Goal: Transaction & Acquisition: Purchase product/service

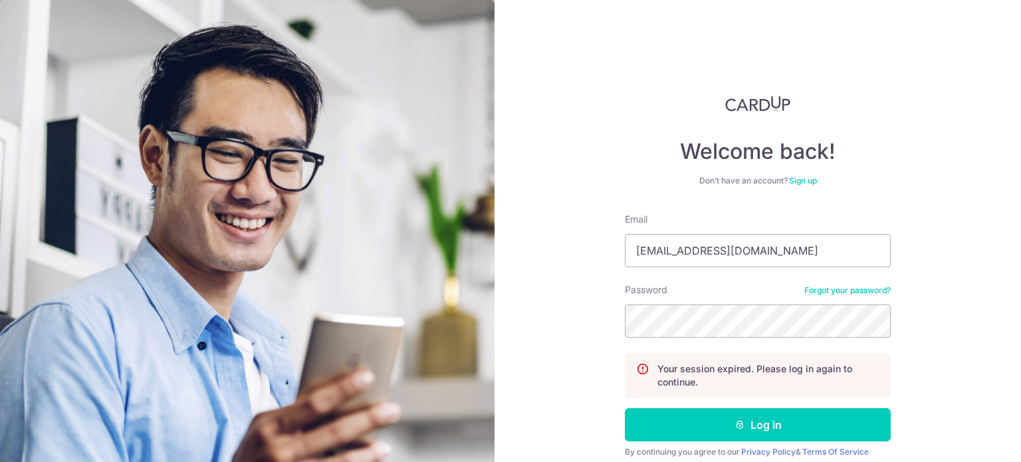
type input "[EMAIL_ADDRESS][DOMAIN_NAME]"
click at [625, 408] on button "Log in" at bounding box center [758, 424] width 266 height 33
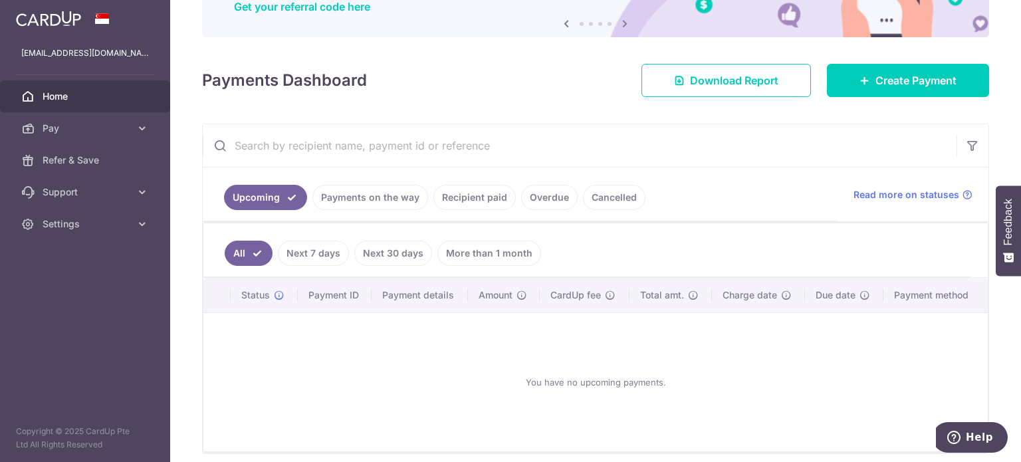
scroll to position [66, 0]
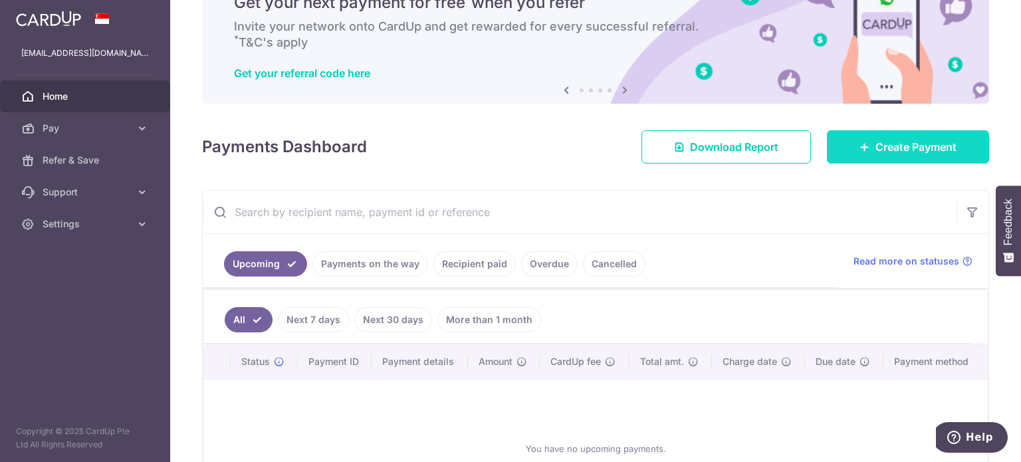
click at [892, 155] on link "Create Payment" at bounding box center [908, 146] width 162 height 33
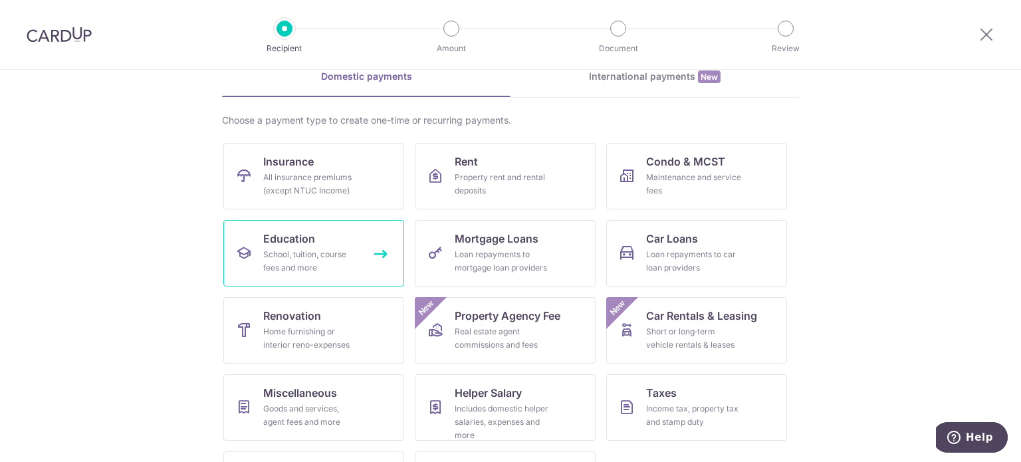
scroll to position [132, 0]
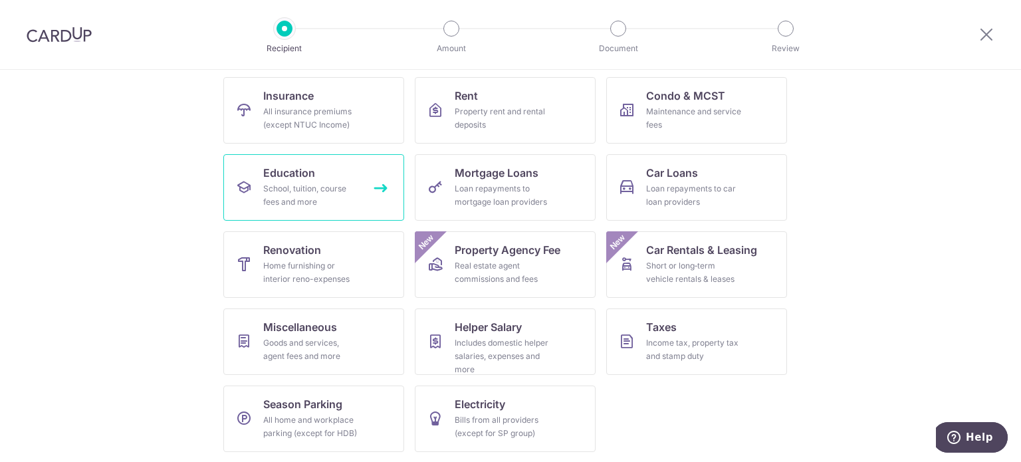
click at [324, 188] on div "School, tuition, course fees and more" at bounding box center [311, 195] width 96 height 27
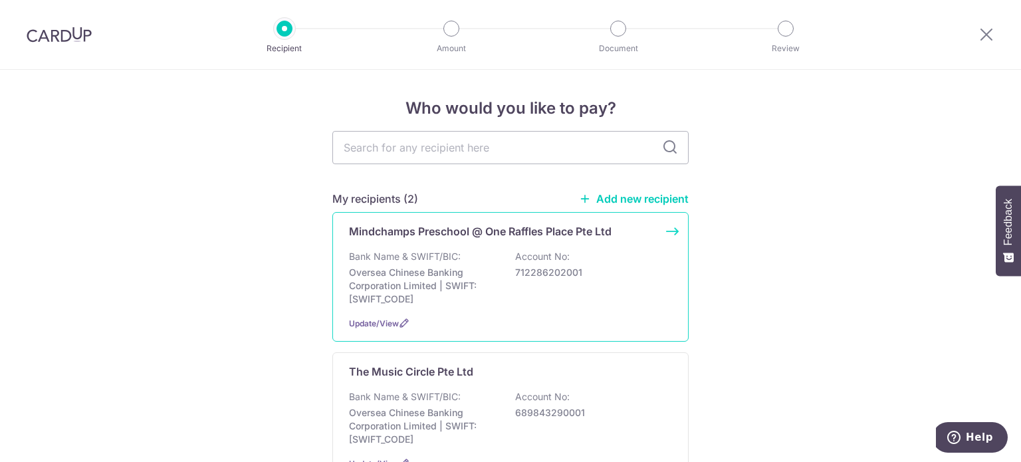
click at [550, 236] on p "Mindchamps Preschool @ One Raffles Place Pte Ltd" at bounding box center [480, 231] width 263 height 16
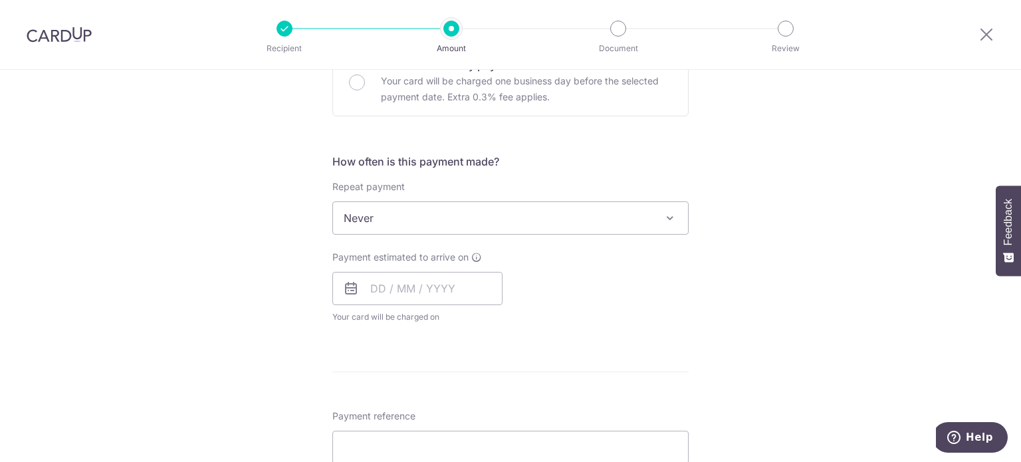
scroll to position [532, 0]
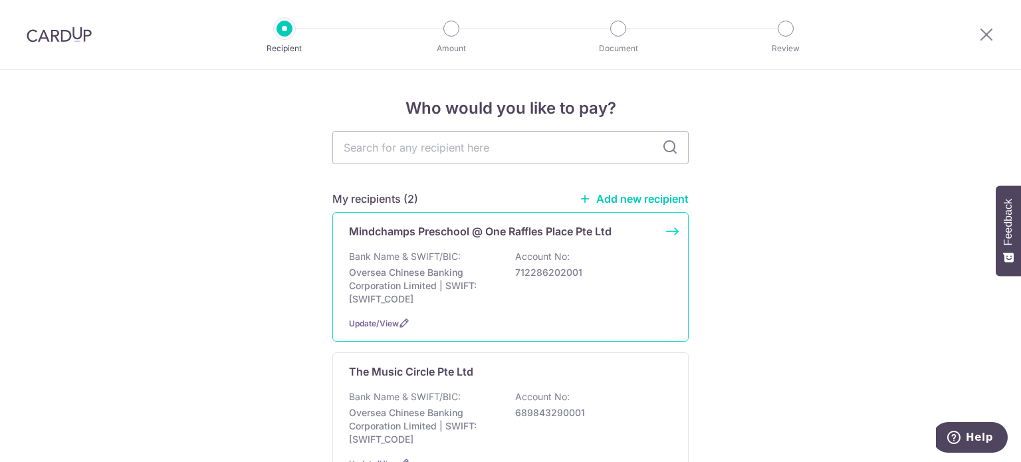
click at [578, 278] on p "712286202001" at bounding box center [589, 272] width 149 height 13
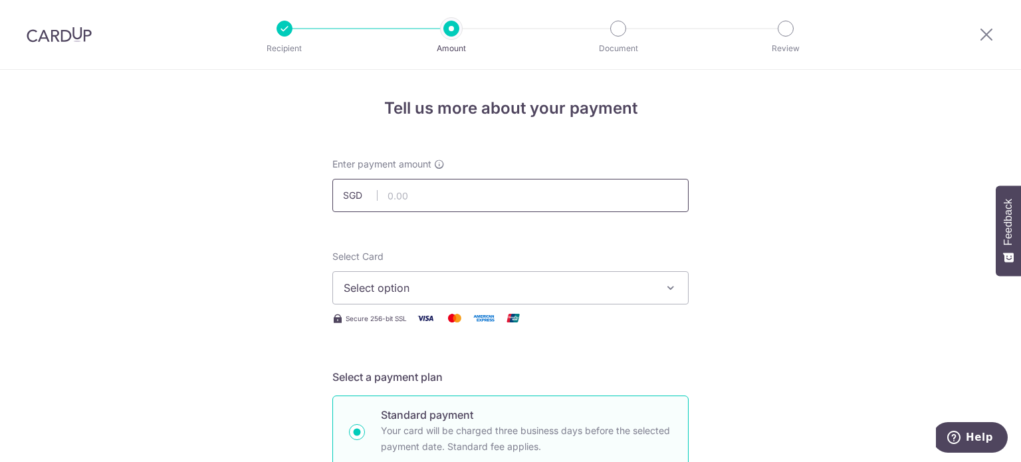
click at [459, 199] on input "text" at bounding box center [510, 195] width 356 height 33
click at [434, 198] on input "text" at bounding box center [510, 195] width 356 height 33
type input "39.00"
click at [464, 293] on span "Select option" at bounding box center [499, 288] width 310 height 16
click at [444, 322] on span "Add credit card" at bounding box center [523, 324] width 310 height 13
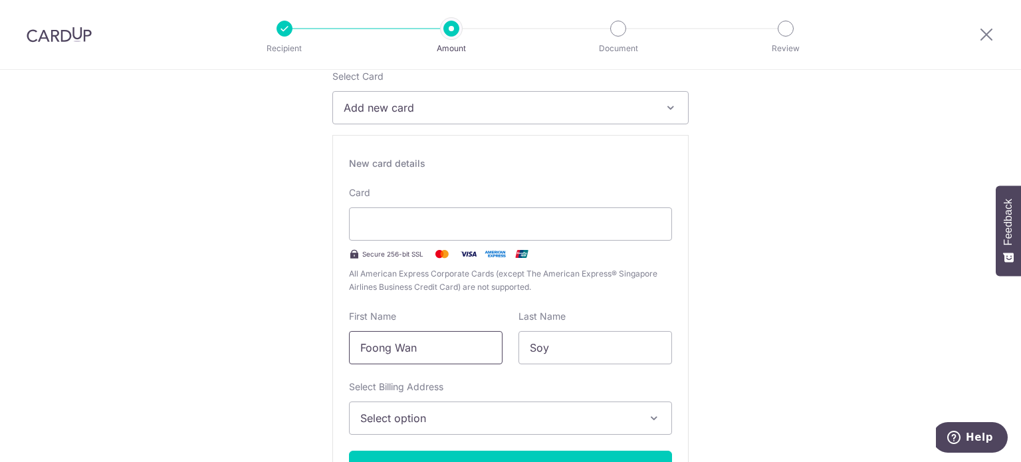
scroll to position [199, 0]
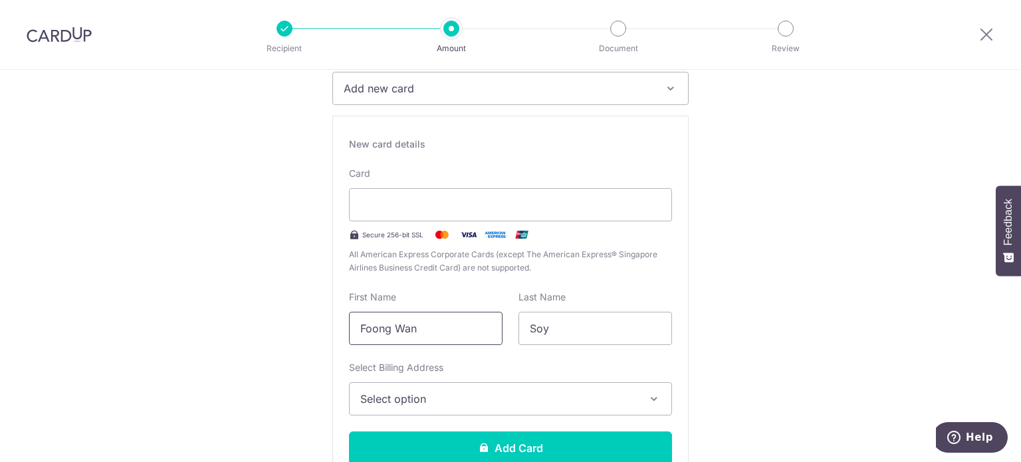
drag, startPoint x: 431, startPoint y: 330, endPoint x: 334, endPoint y: 327, distance: 97.1
click at [334, 327] on div "New card details Your card number is invalid. Card Secure 256-bit SSL All Ameri…" at bounding box center [510, 307] width 356 height 382
type input "Juin Yit"
type input "Chew"
click at [383, 394] on span "Select option" at bounding box center [498, 399] width 277 height 16
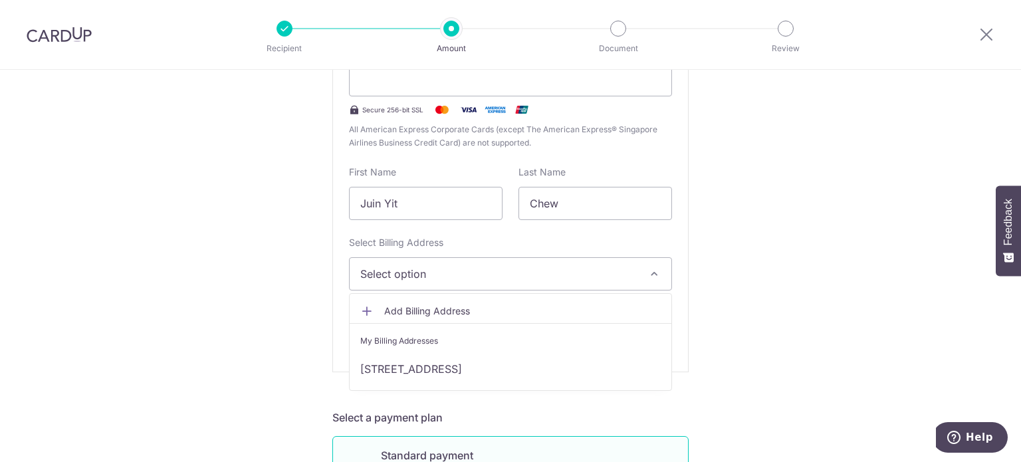
scroll to position [332, 0]
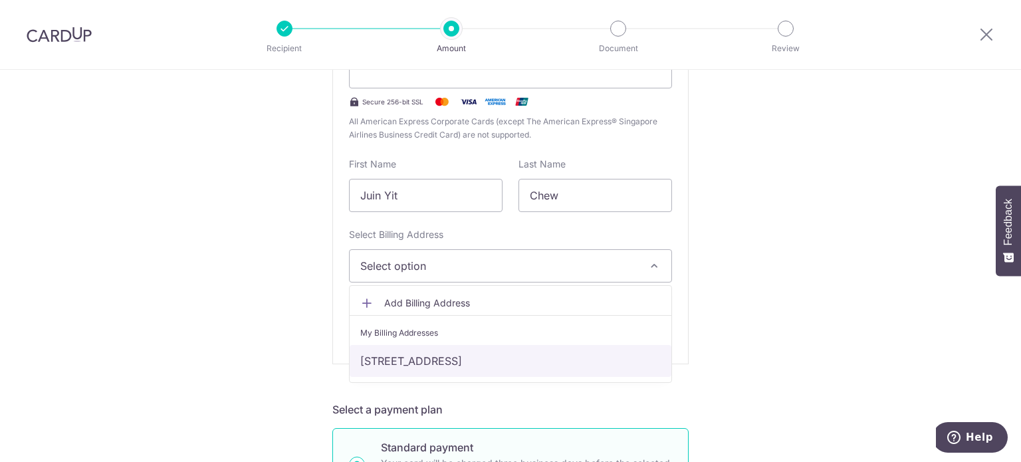
click at [421, 355] on link "[STREET_ADDRESS]" at bounding box center [511, 361] width 322 height 32
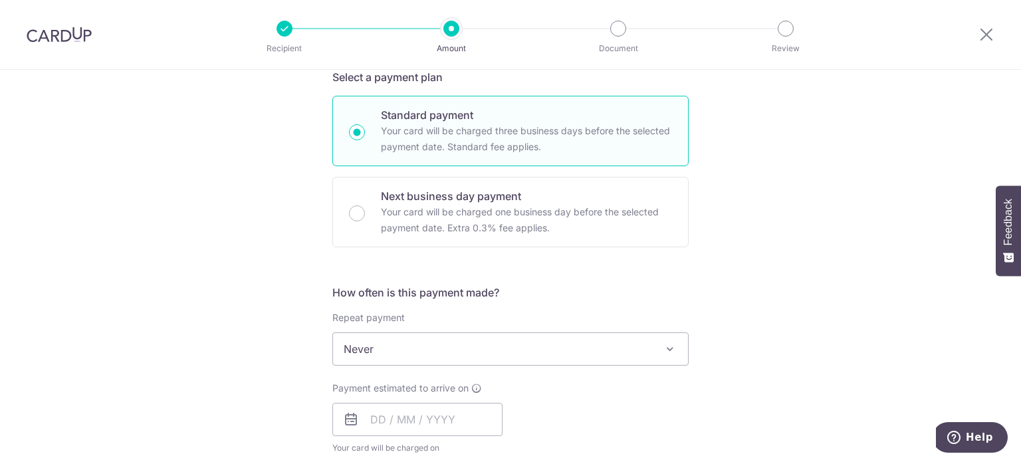
scroll to position [798, 0]
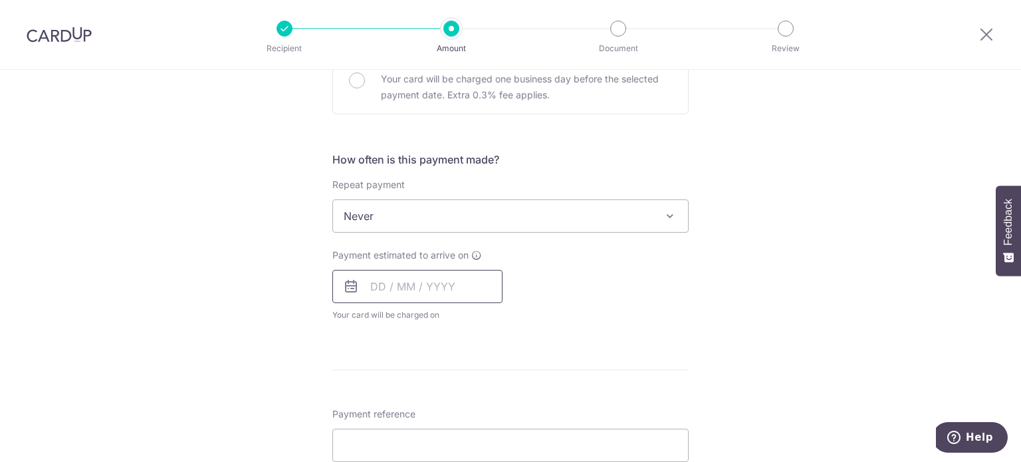
click at [459, 280] on input "text" at bounding box center [417, 286] width 170 height 33
click at [380, 402] on link "8" at bounding box center [386, 407] width 21 height 21
type input "[DATE]"
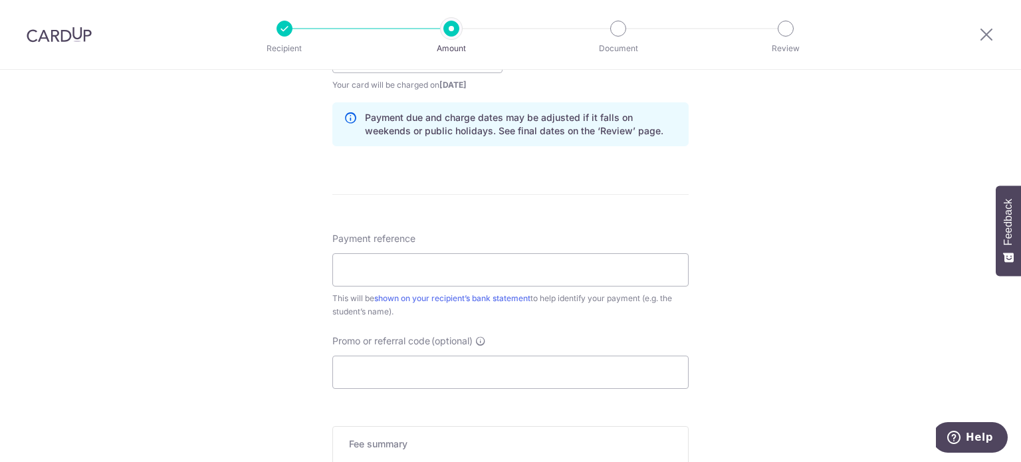
scroll to position [1064, 0]
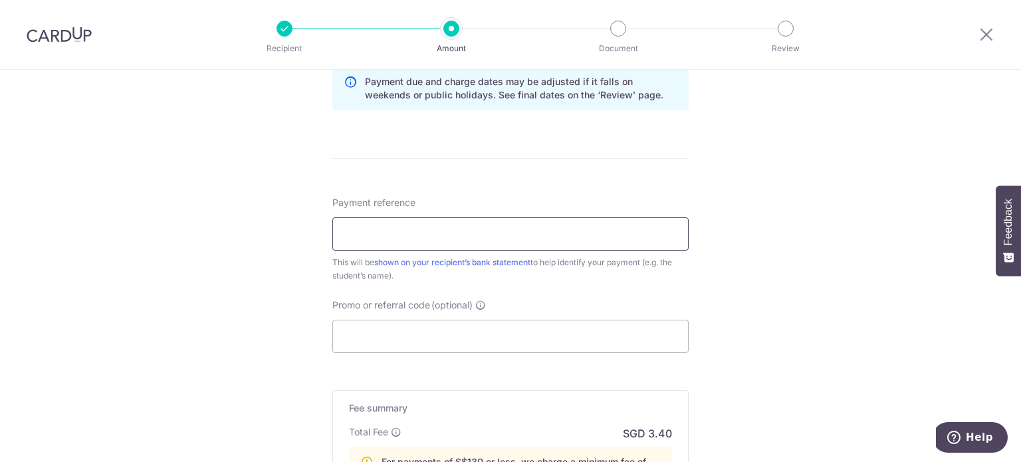
click at [480, 235] on input "Payment reference" at bounding box center [510, 233] width 356 height 33
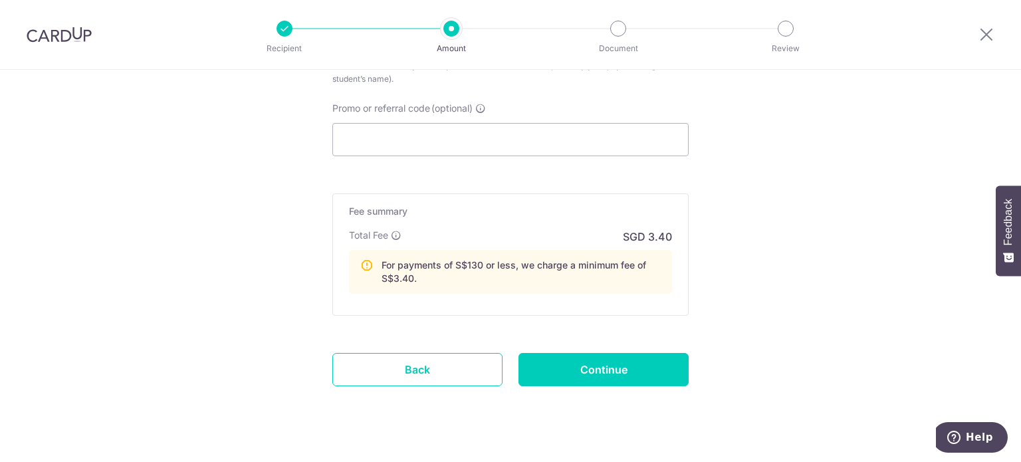
scroll to position [1263, 0]
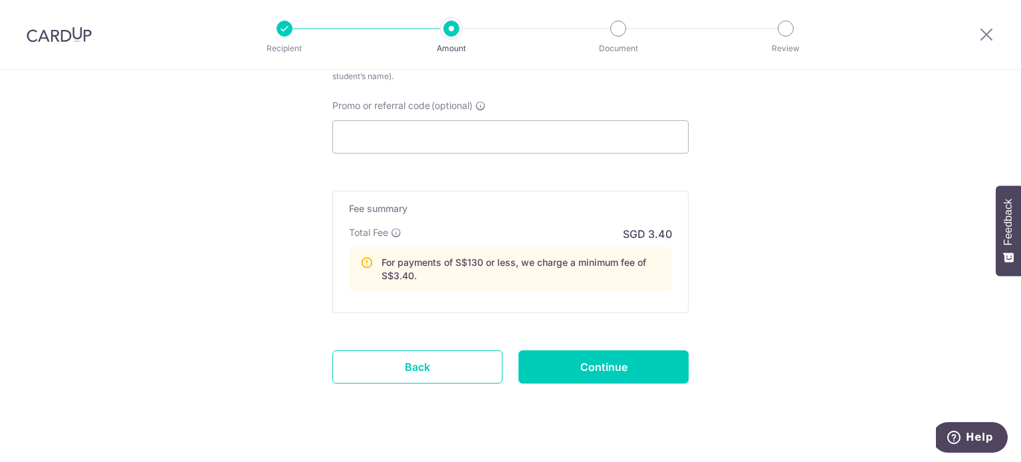
type input "Chew [PERSON_NAME] K1P [PERSON_NAME]"
drag, startPoint x: 452, startPoint y: 361, endPoint x: 578, endPoint y: 56, distance: 330.3
click at [452, 361] on link "Back" at bounding box center [417, 366] width 170 height 33
